Goal: Book appointment/travel/reservation: Book appointment/travel/reservation

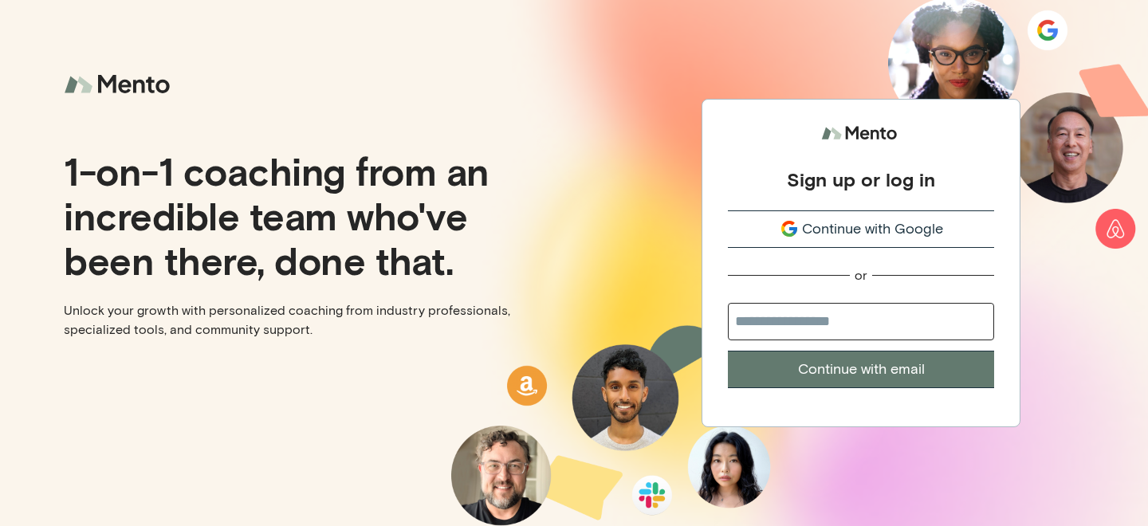
click at [762, 227] on div "Continue with Google" at bounding box center [861, 230] width 266 height 22
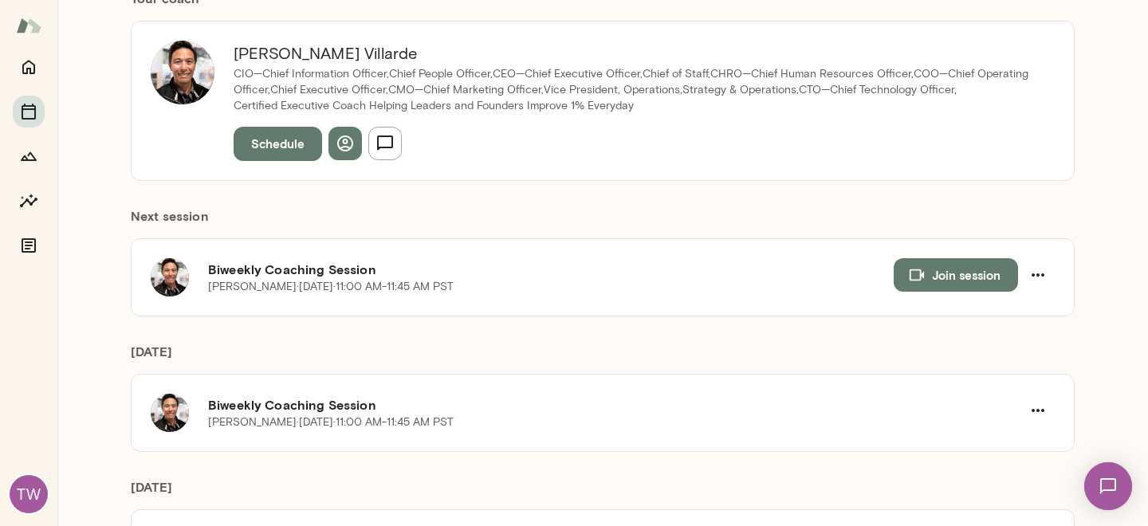
scroll to position [183, 0]
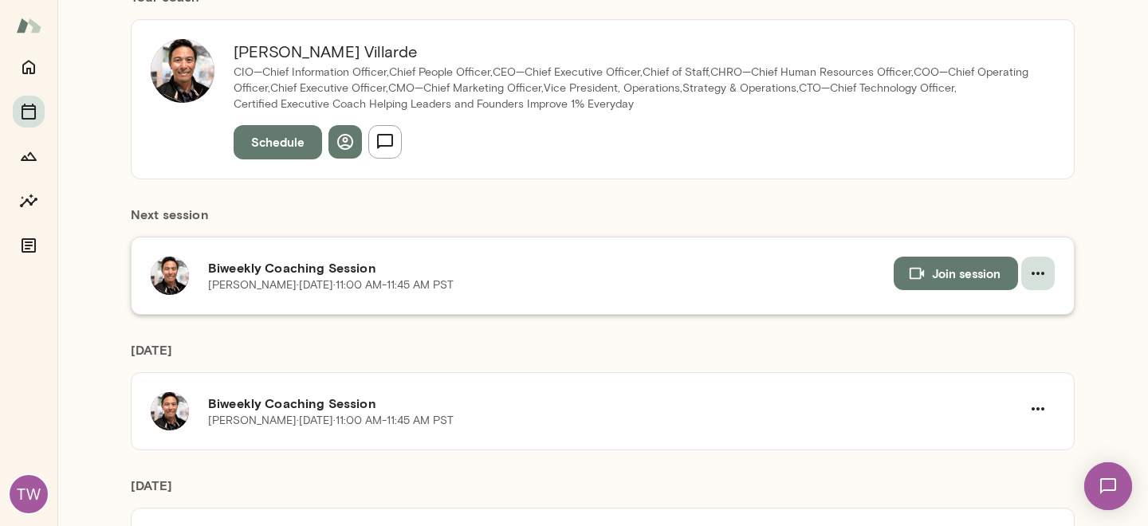
click at [1040, 271] on icon "button" at bounding box center [1038, 273] width 19 height 19
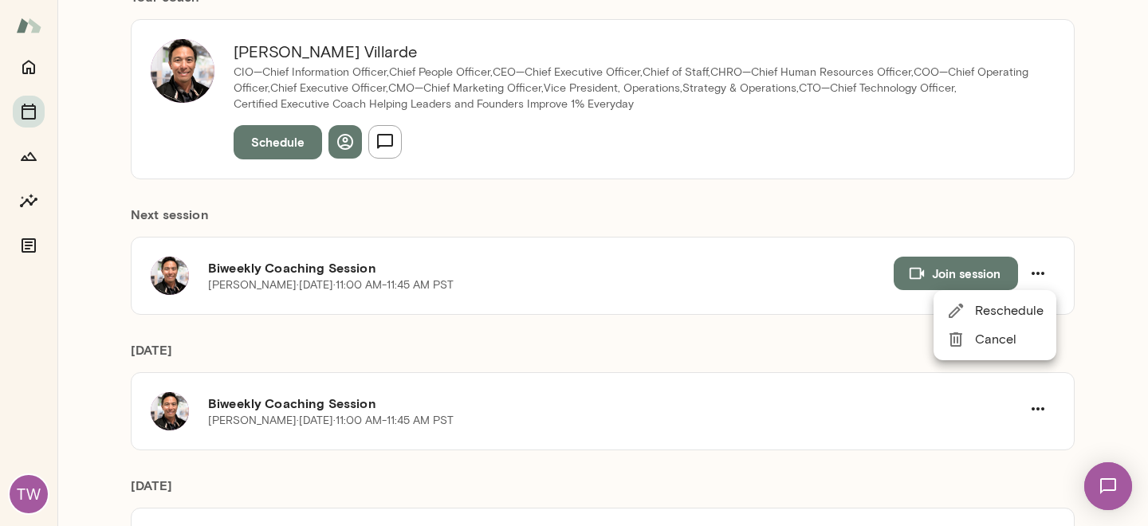
click at [1013, 341] on span "Cancel" at bounding box center [1009, 339] width 69 height 19
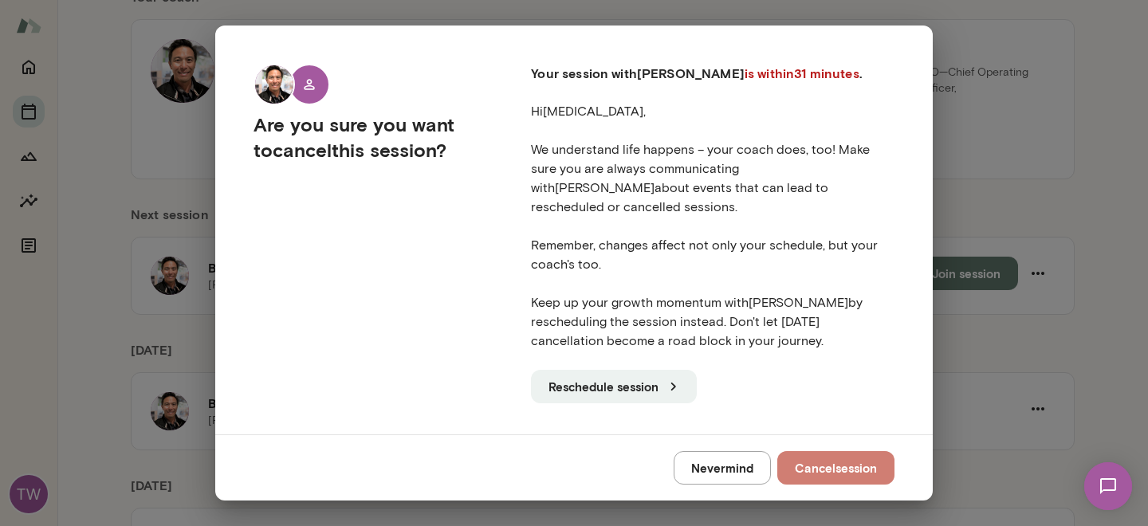
click at [821, 461] on button "Cancel session" at bounding box center [836, 467] width 117 height 33
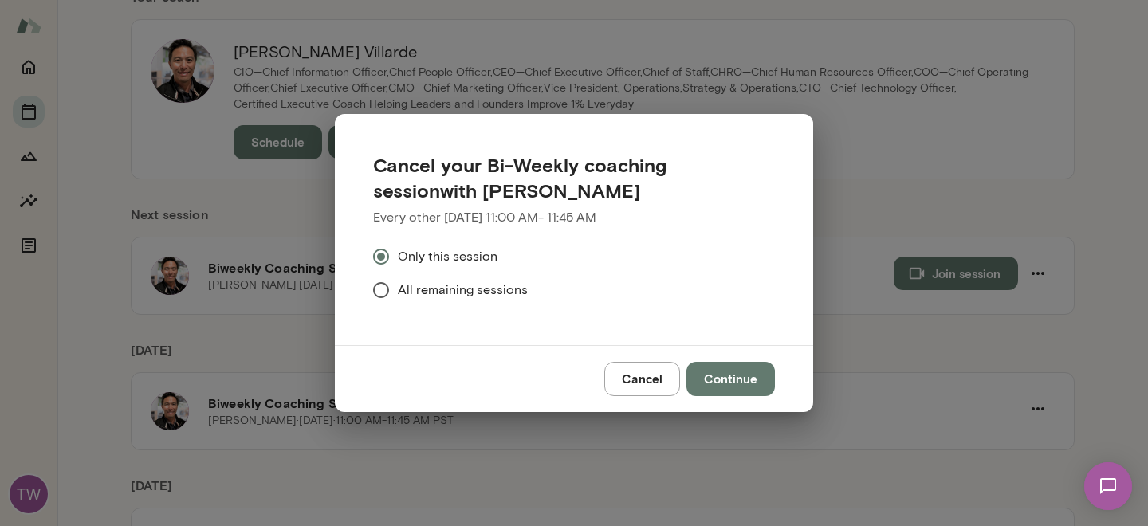
click at [731, 382] on button "Continue" at bounding box center [731, 378] width 89 height 33
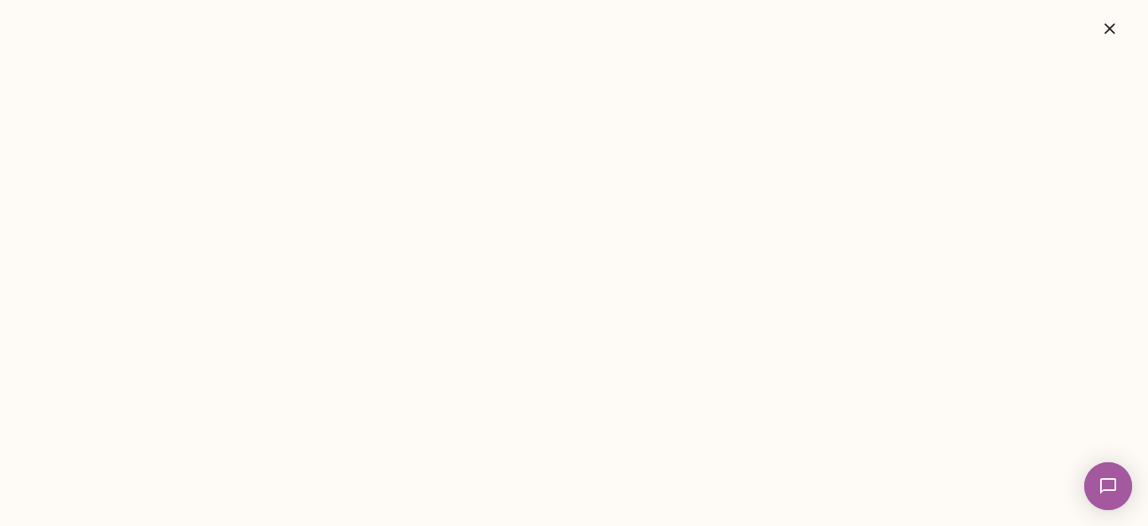
click at [1116, 24] on icon "button" at bounding box center [1110, 28] width 19 height 19
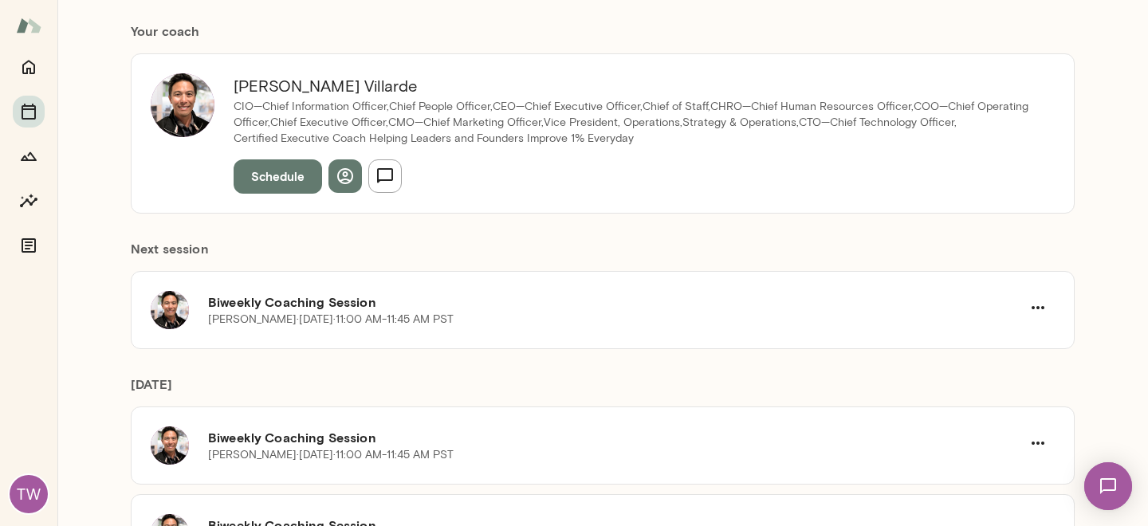
scroll to position [0, 0]
